Goal: Book appointment/travel/reservation

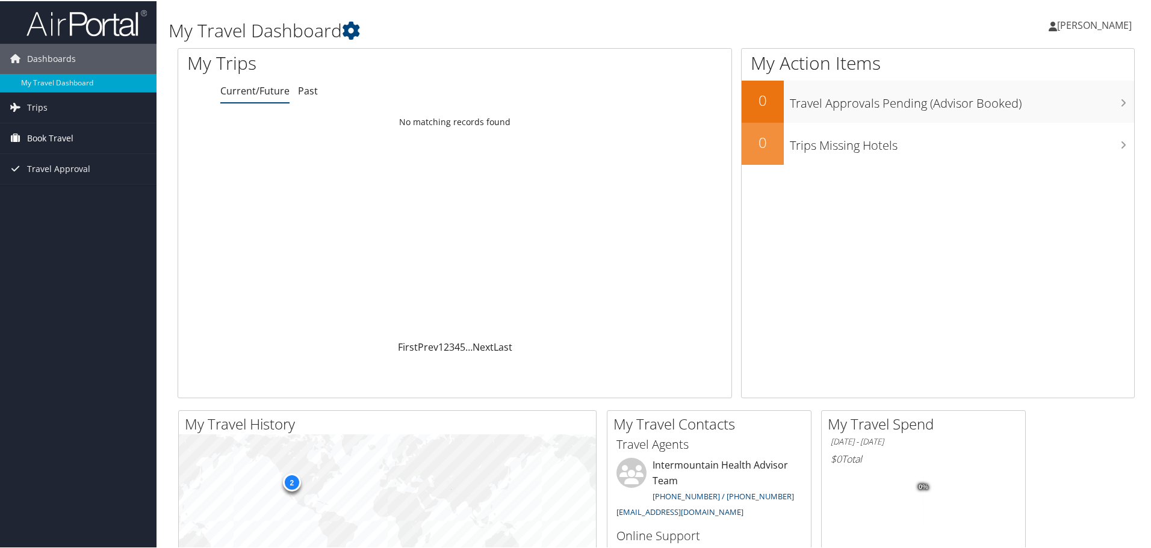
click at [53, 135] on span "Book Travel" at bounding box center [50, 137] width 46 height 30
click at [67, 190] on link "Book/Manage Online Trips" at bounding box center [78, 197] width 157 height 18
click at [69, 194] on link "Book/Manage Online Trips" at bounding box center [78, 197] width 157 height 18
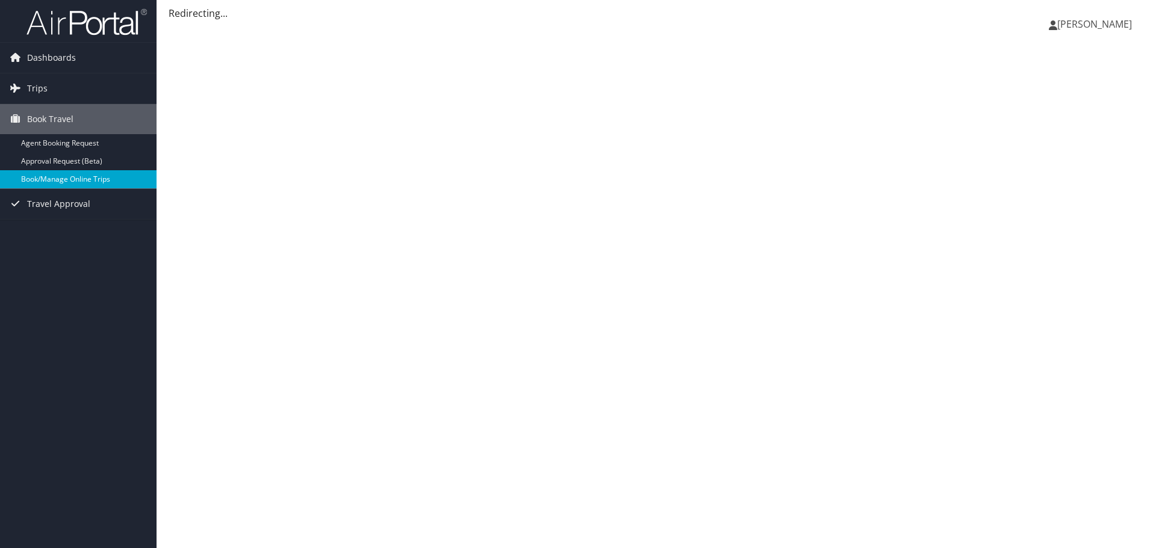
click at [34, 181] on link "Book/Manage Online Trips" at bounding box center [78, 179] width 157 height 18
